Goal: Task Accomplishment & Management: Complete application form

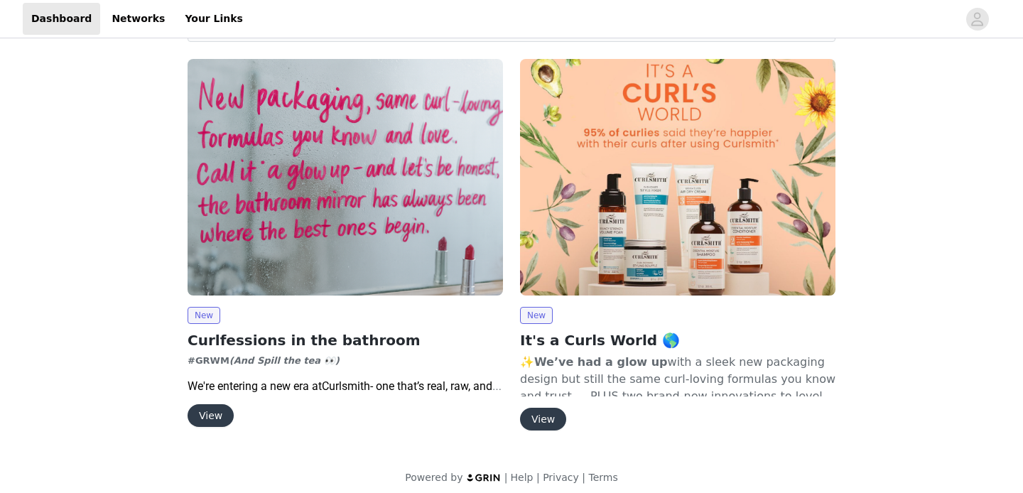
scroll to position [109, 0]
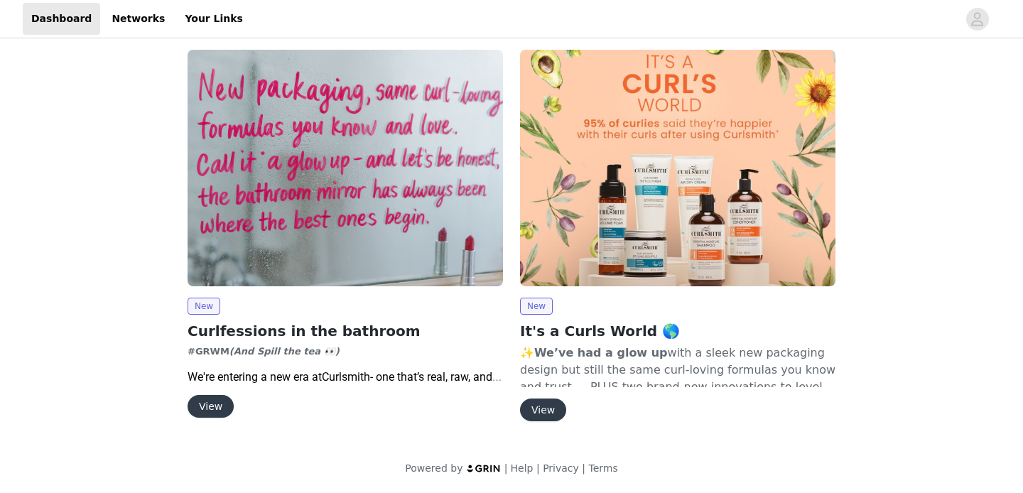
click at [211, 402] on button "View" at bounding box center [211, 406] width 46 height 23
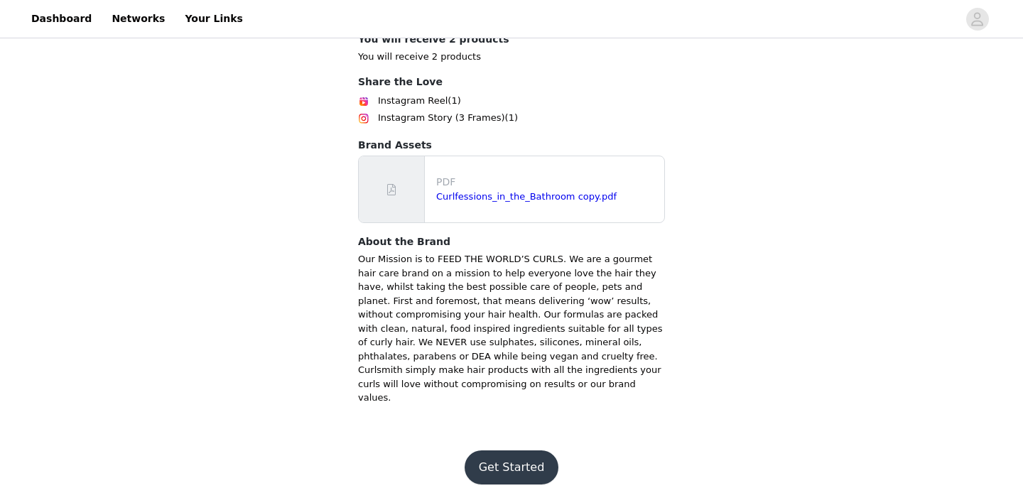
scroll to position [707, 0]
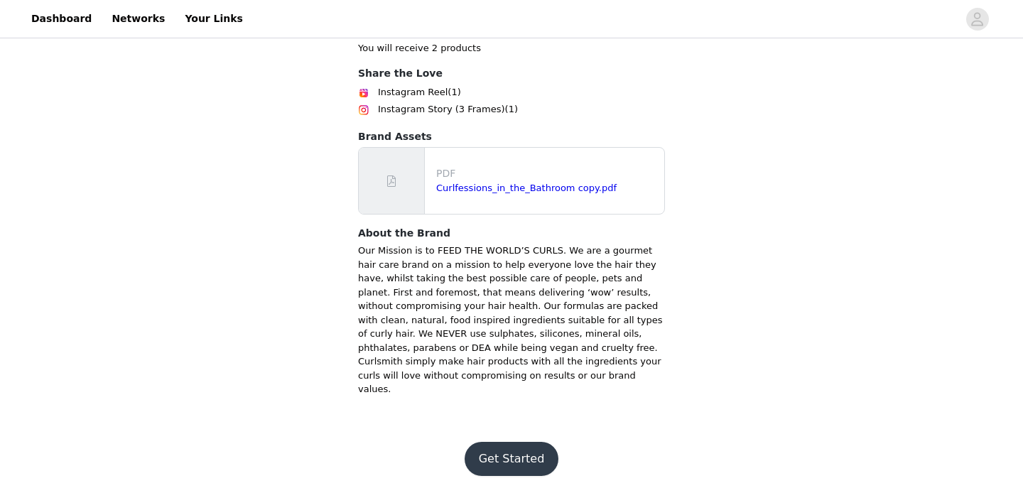
click at [490, 443] on button "Get Started" at bounding box center [512, 459] width 95 height 34
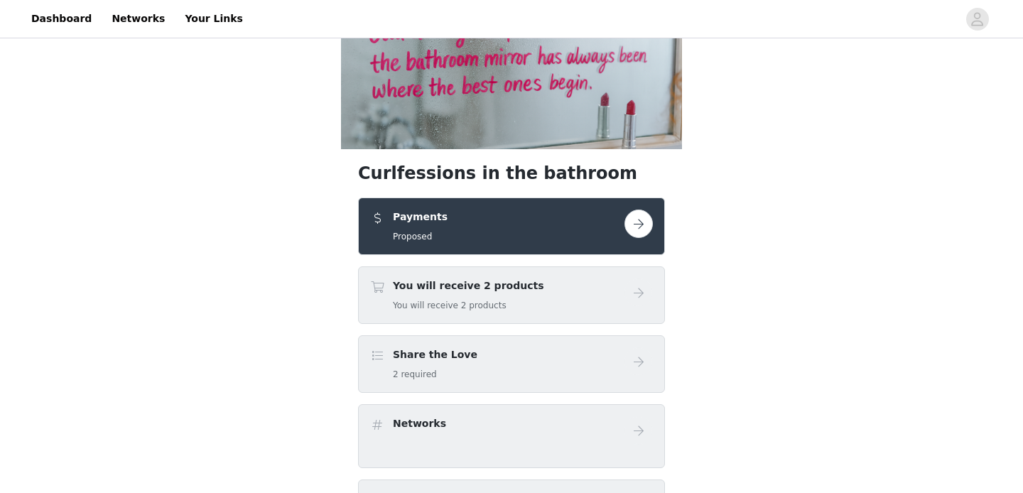
scroll to position [150, 0]
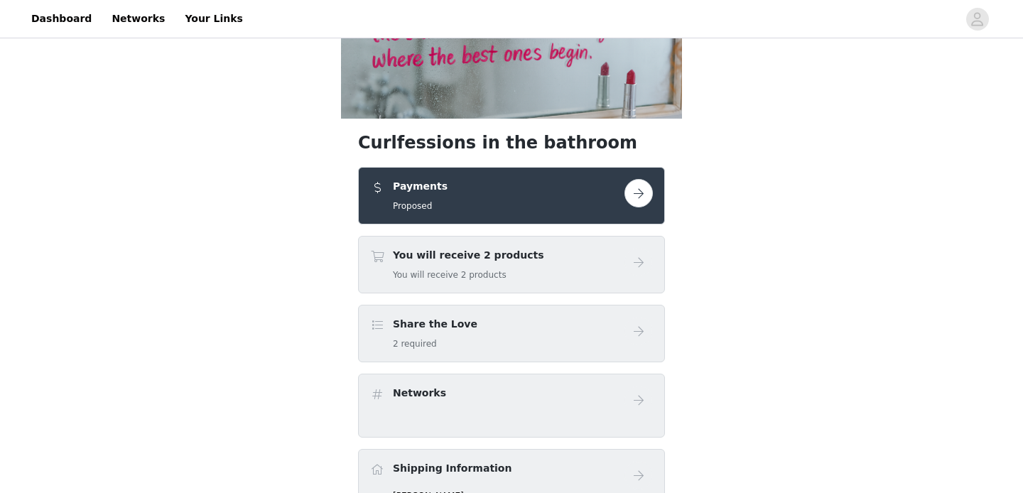
click at [638, 198] on button "button" at bounding box center [639, 193] width 28 height 28
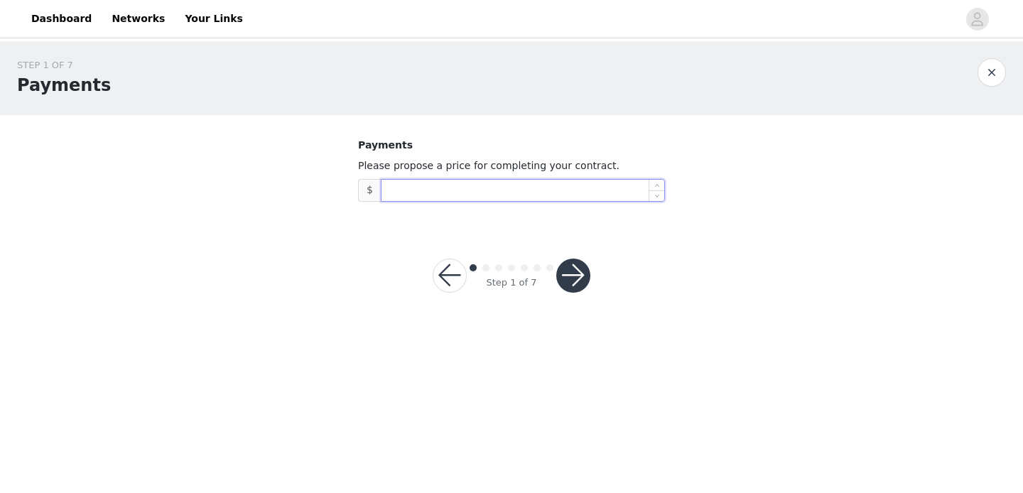
click at [507, 192] on input at bounding box center [523, 190] width 283 height 21
type input "4"
type input "6"
type input "5,250"
click at [585, 273] on button "button" at bounding box center [573, 276] width 34 height 34
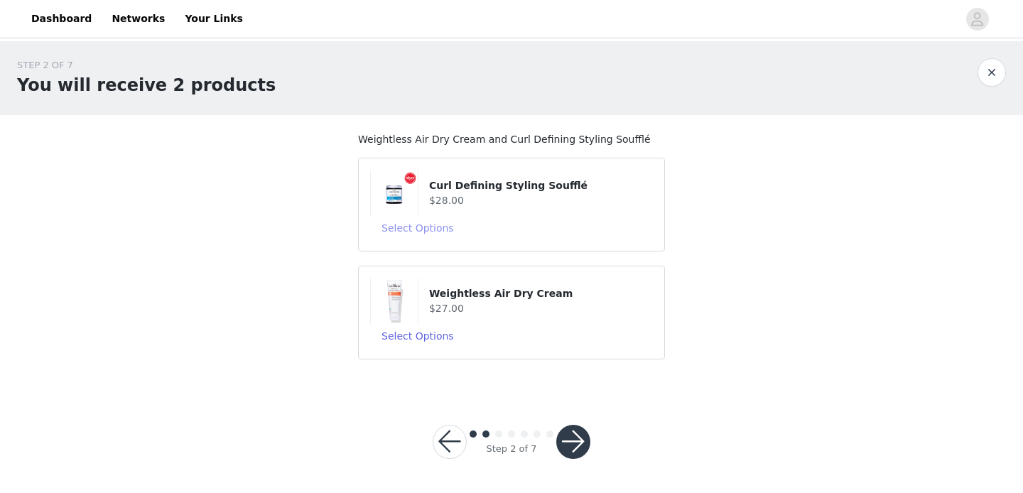
click at [425, 235] on button "Select Options" at bounding box center [417, 228] width 95 height 23
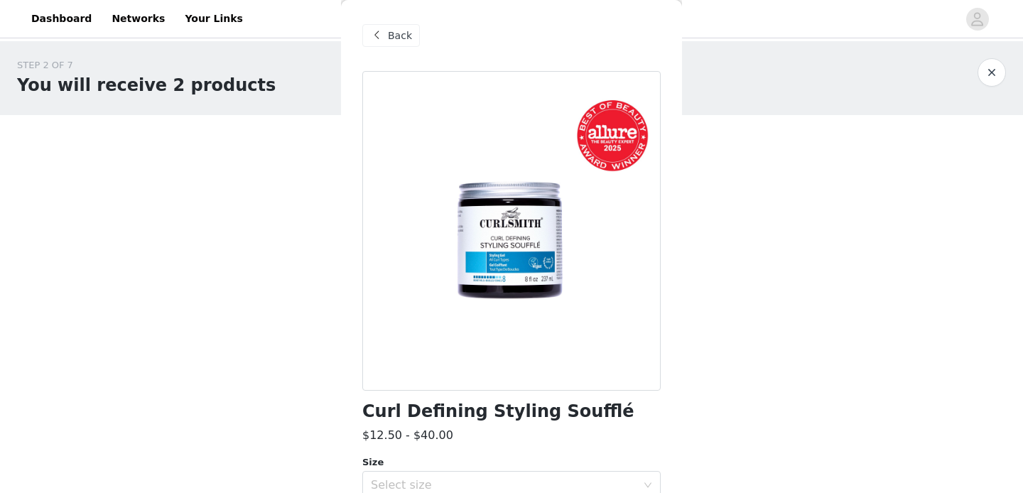
scroll to position [104, 0]
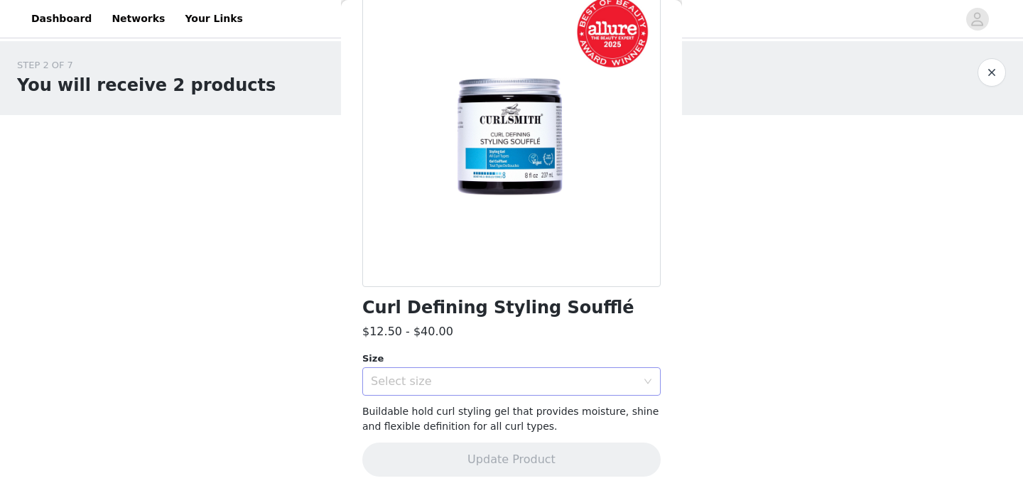
click at [426, 390] on div "Select size" at bounding box center [507, 381] width 272 height 27
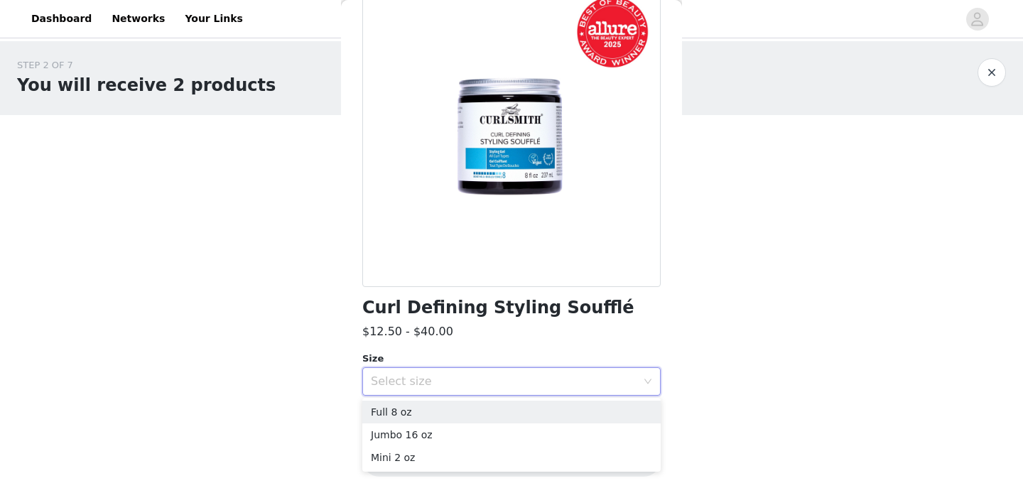
click at [245, 354] on div "STEP 2 OF 7 You will receive 2 products Weightless Air Dry Cream and Curl Defin…" at bounding box center [511, 216] width 1023 height 350
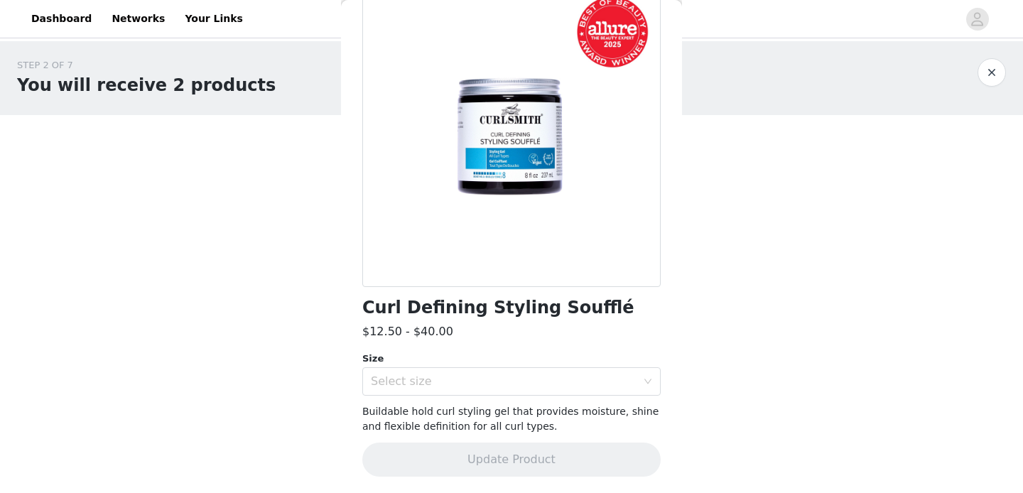
click at [986, 65] on button "button" at bounding box center [992, 72] width 28 height 28
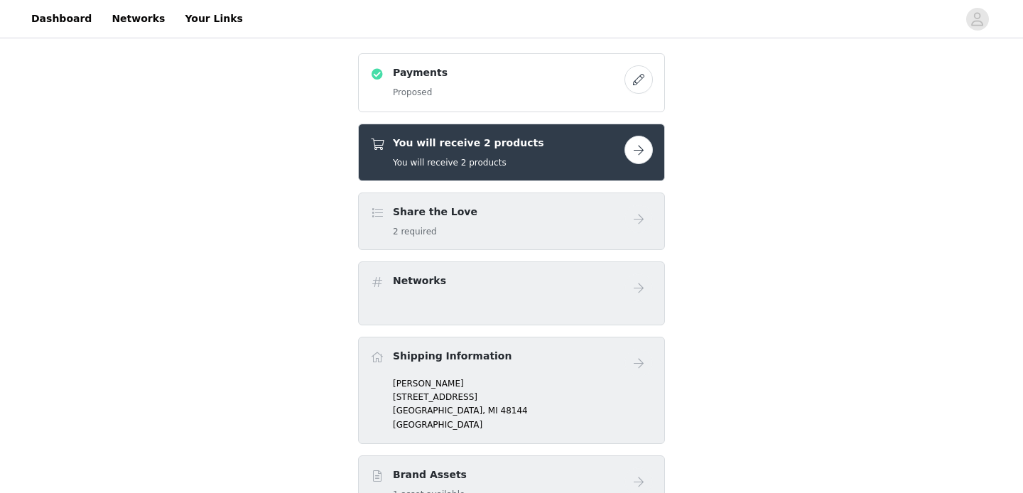
scroll to position [261, 0]
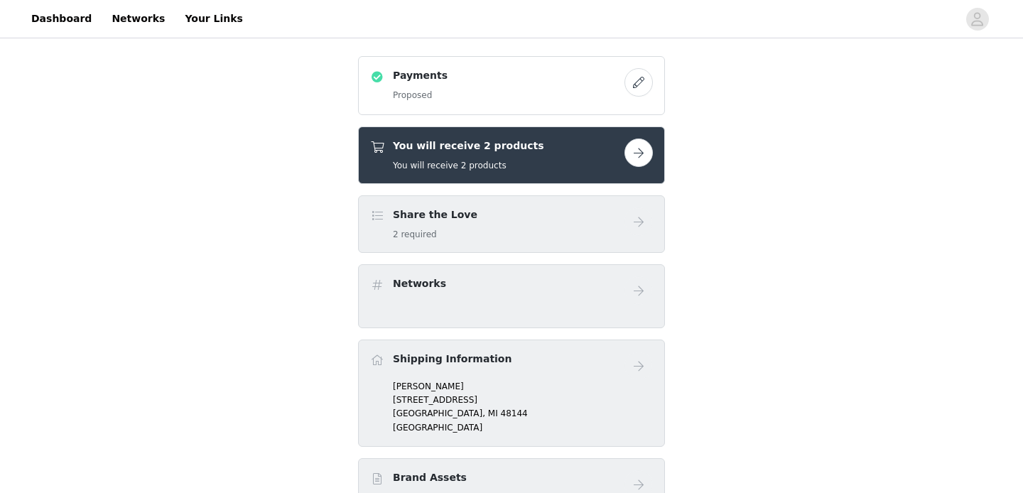
click at [632, 153] on button "button" at bounding box center [639, 153] width 28 height 28
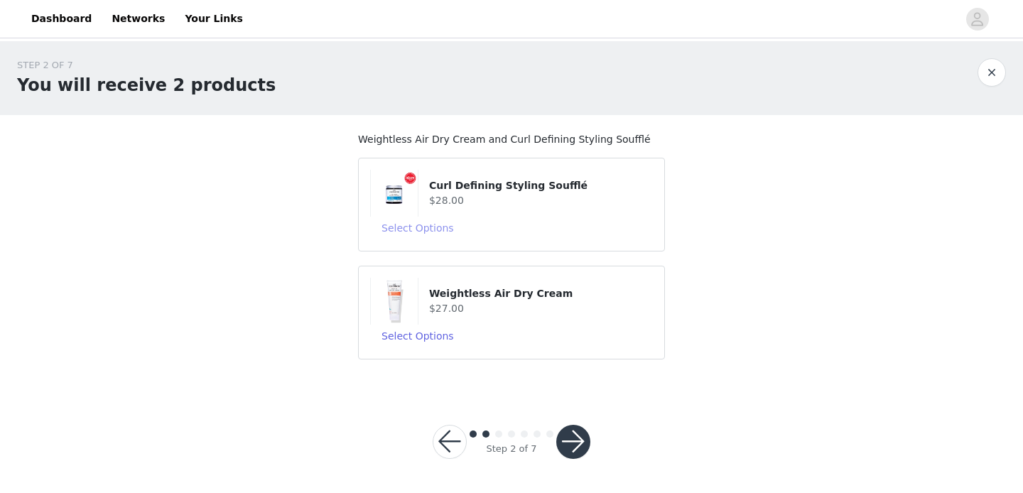
click at [416, 229] on button "Select Options" at bounding box center [417, 228] width 95 height 23
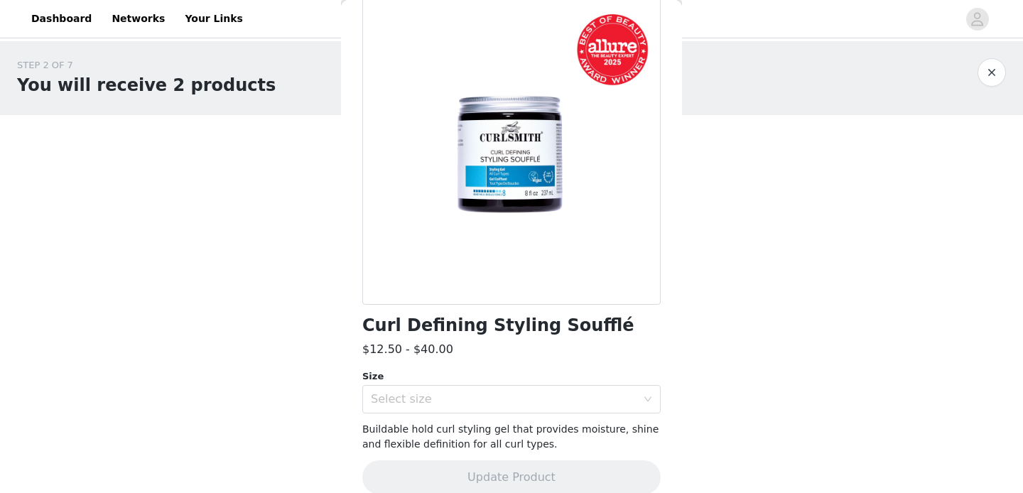
scroll to position [104, 0]
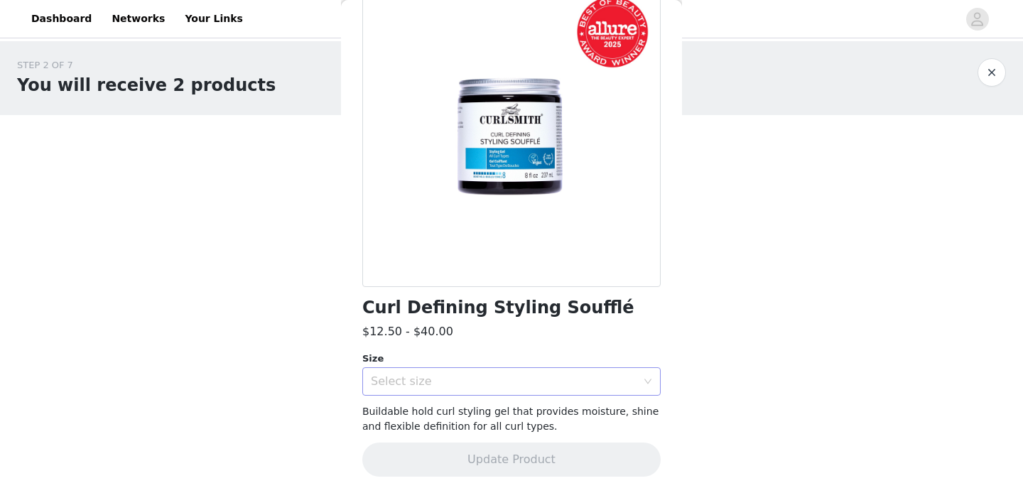
click at [426, 385] on div "Select size" at bounding box center [504, 382] width 266 height 14
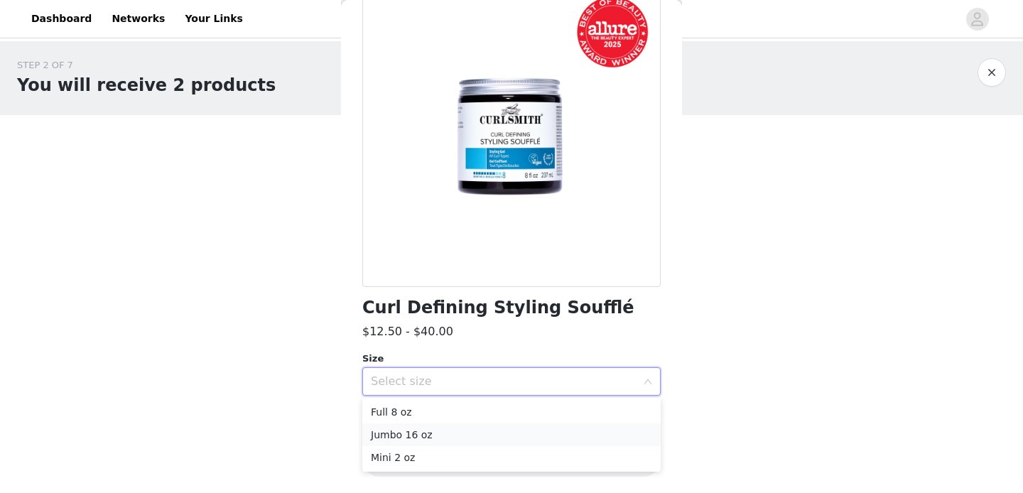
click at [404, 438] on li "Jumbo 16 oz" at bounding box center [511, 435] width 298 height 23
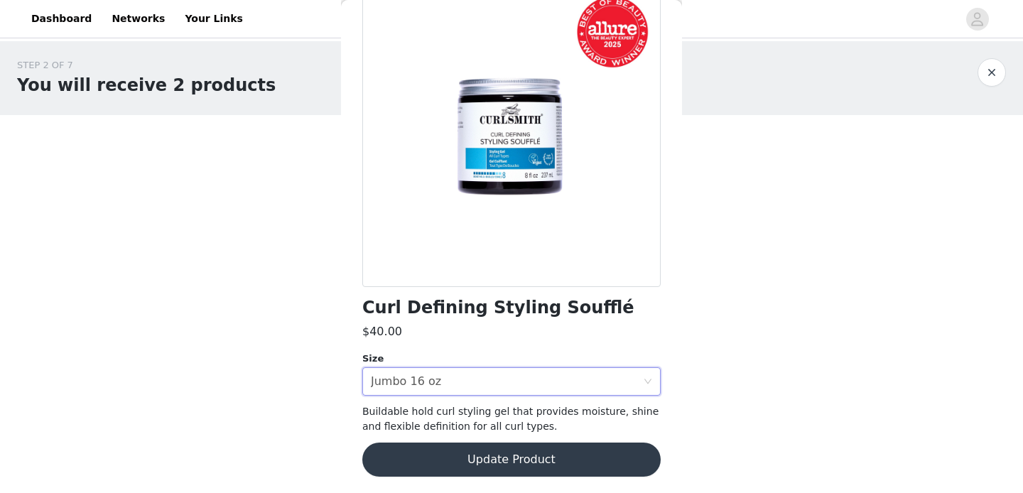
click at [443, 458] on button "Update Product" at bounding box center [511, 460] width 298 height 34
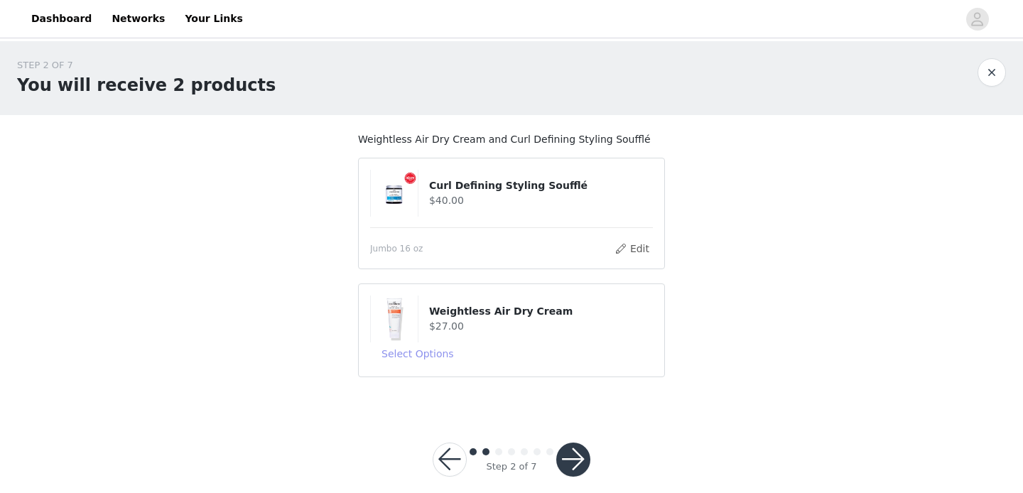
click at [423, 355] on button "Select Options" at bounding box center [417, 354] width 95 height 23
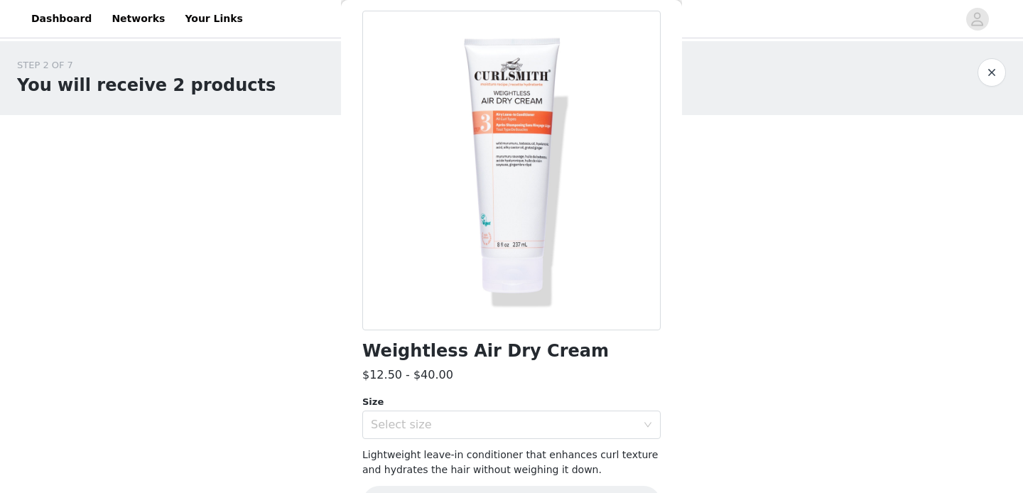
scroll to position [91, 0]
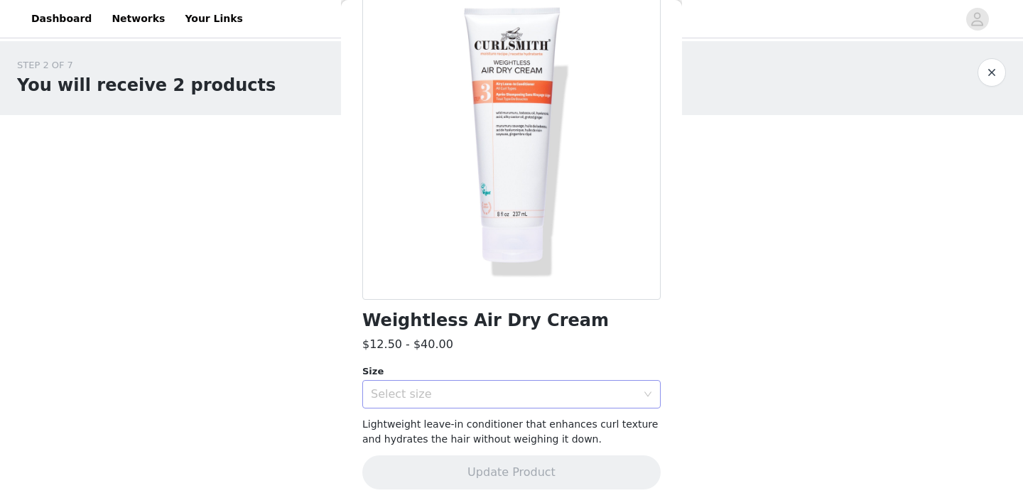
click at [435, 399] on div "Select size" at bounding box center [504, 394] width 266 height 14
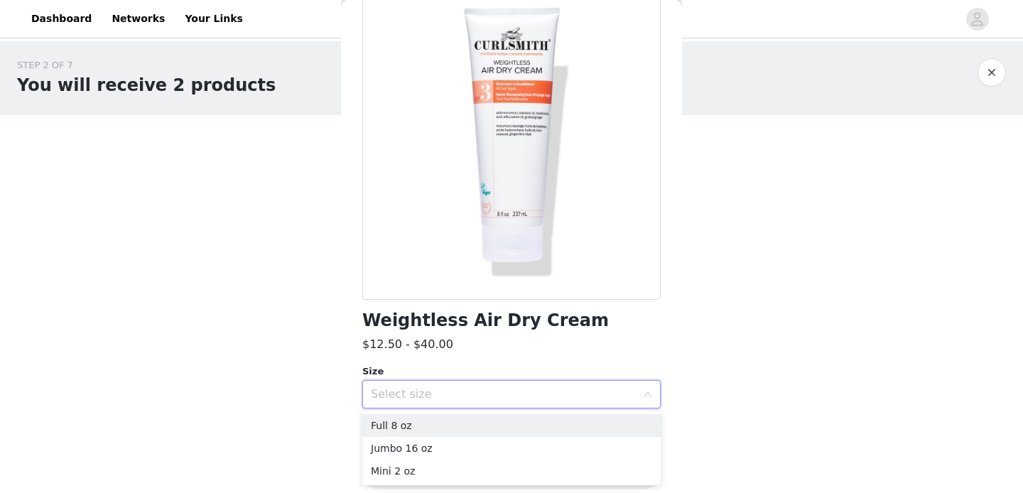
scroll to position [104, 0]
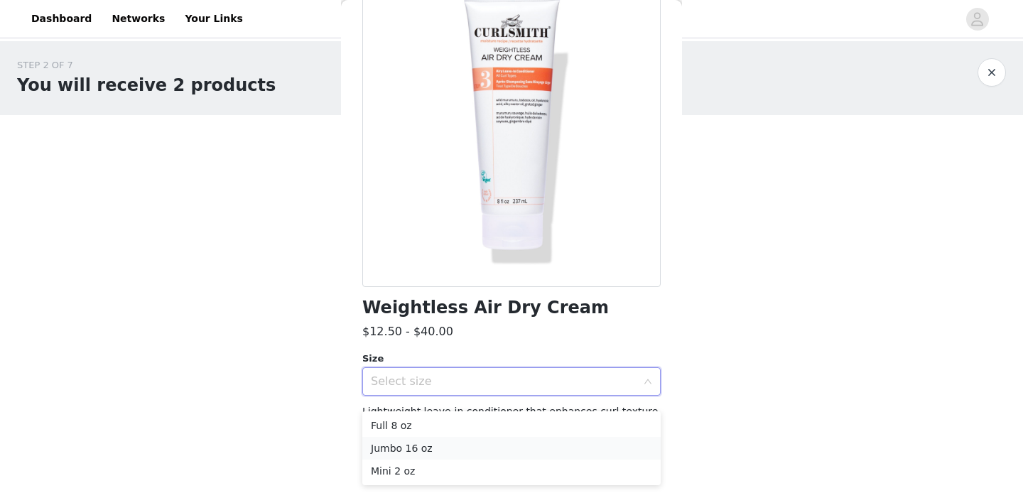
click at [422, 443] on li "Jumbo 16 oz" at bounding box center [511, 448] width 298 height 23
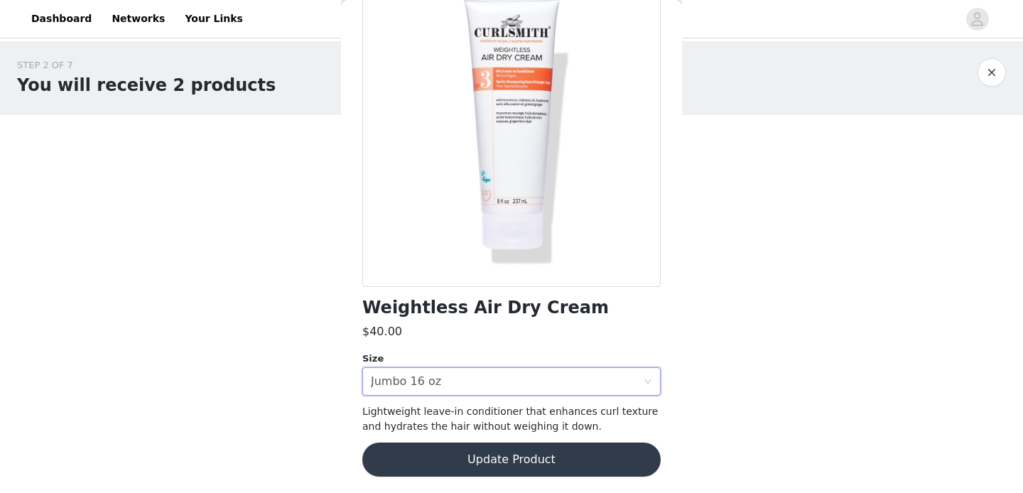
scroll to position [17, 0]
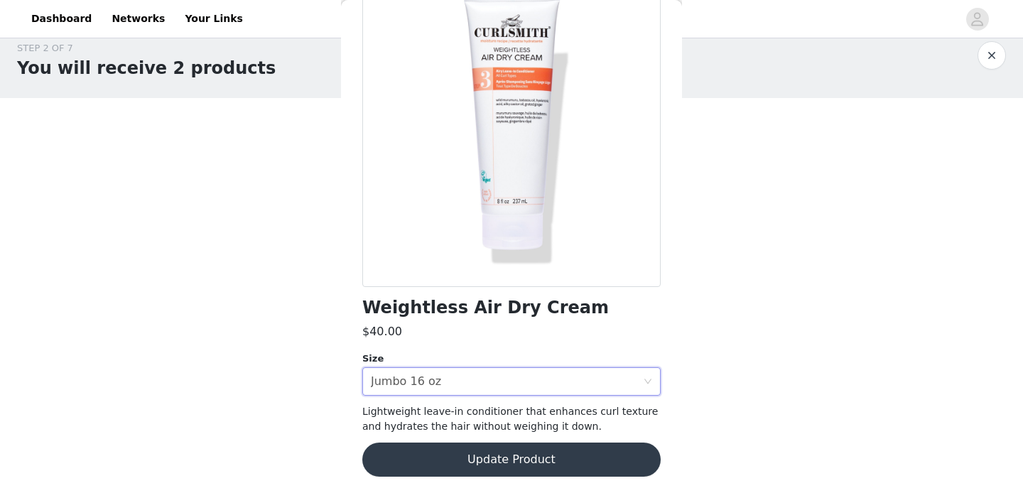
click at [472, 464] on button "Update Product" at bounding box center [511, 460] width 298 height 34
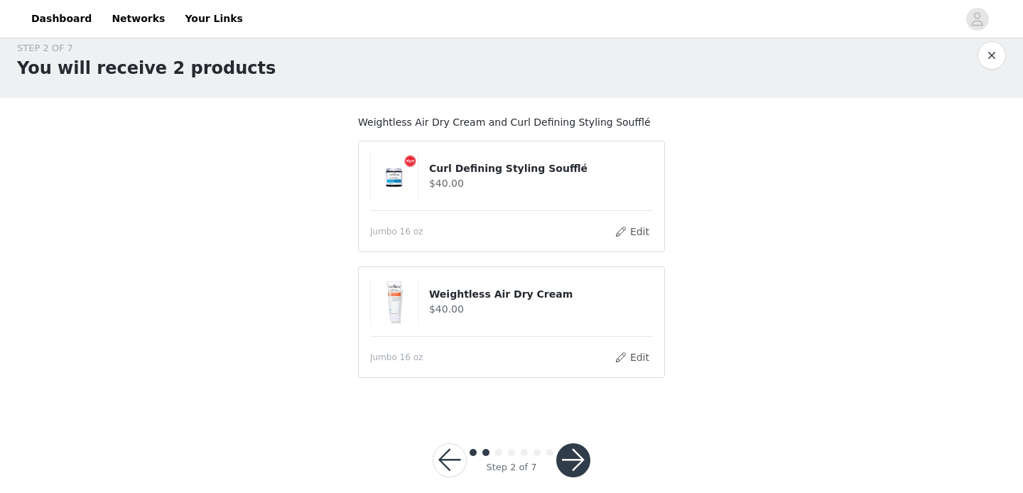
click at [566, 461] on button "button" at bounding box center [573, 460] width 34 height 34
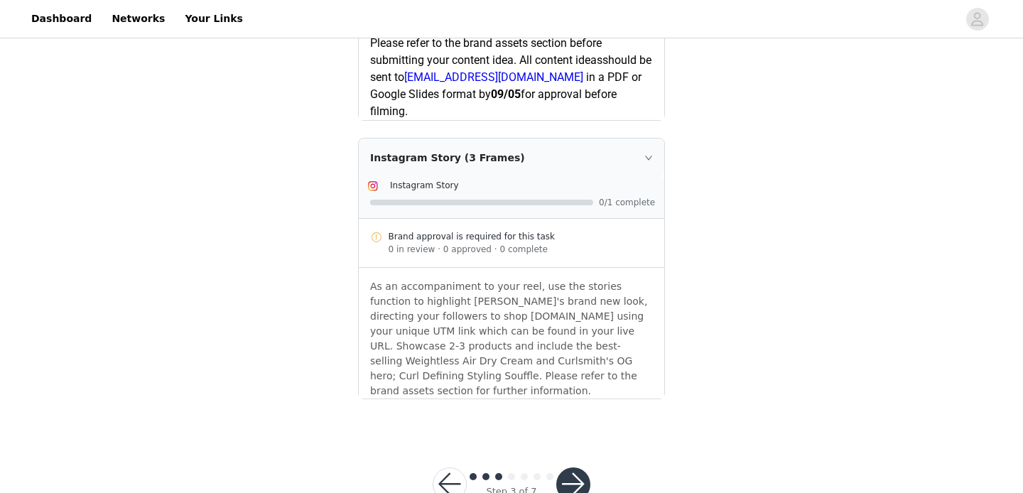
scroll to position [710, 0]
